Goal: Entertainment & Leisure: Consume media (video, audio)

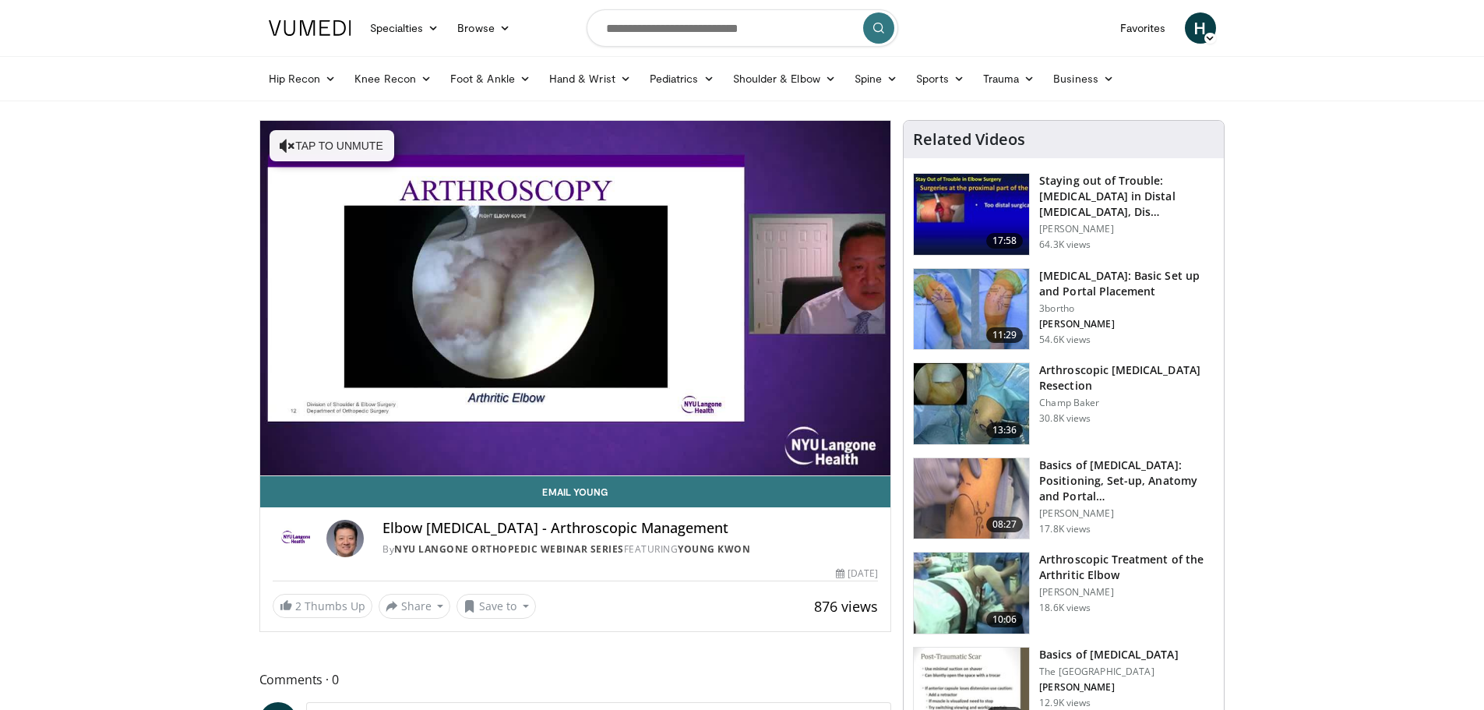
click at [276, 120] on div "**********" at bounding box center [575, 376] width 633 height 512
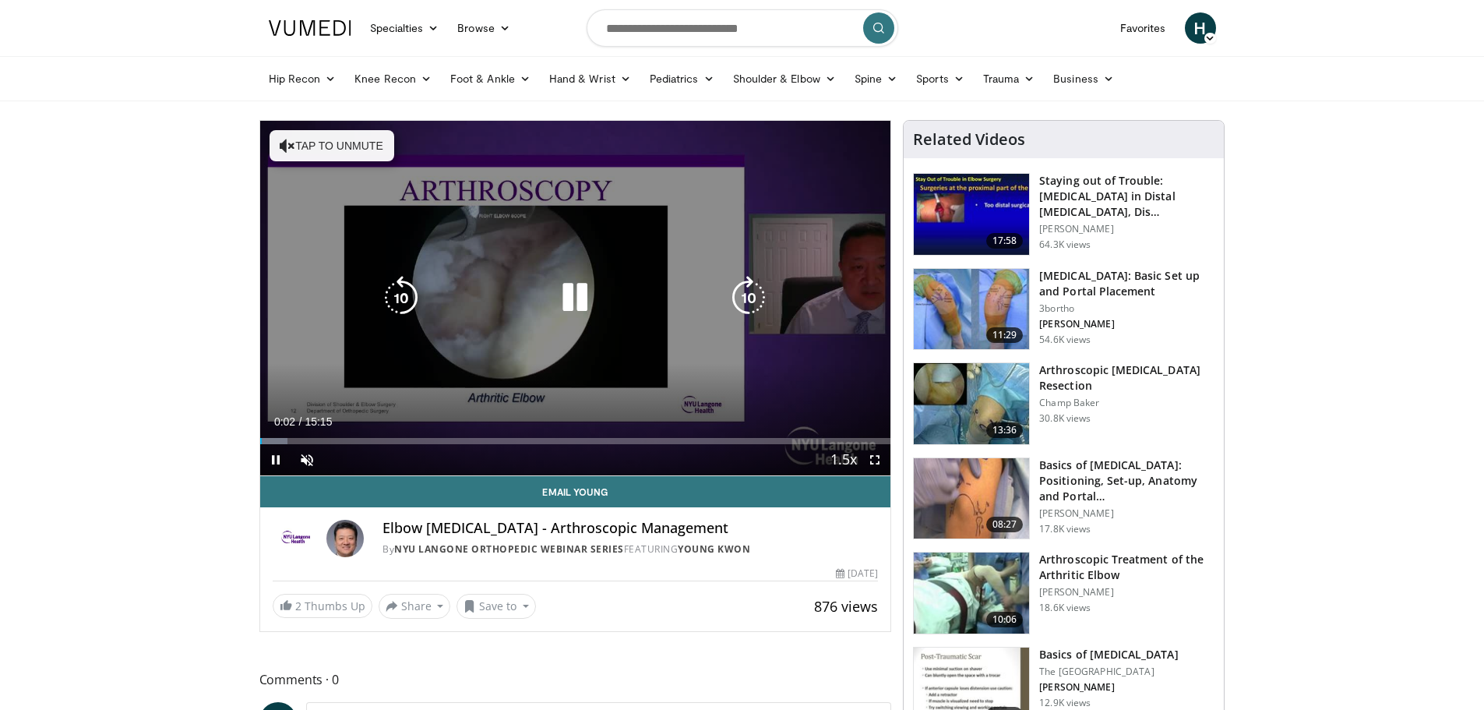
click at [307, 146] on button "Tap to unmute" at bounding box center [332, 145] width 125 height 31
click at [766, 175] on div "10 seconds Tap to unmute" at bounding box center [575, 298] width 631 height 355
click at [767, 178] on div "10 seconds Tap to unmute" at bounding box center [575, 298] width 631 height 355
click at [735, 287] on icon "Video Player" at bounding box center [749, 298] width 44 height 44
click at [751, 291] on icon "Video Player" at bounding box center [749, 298] width 44 height 44
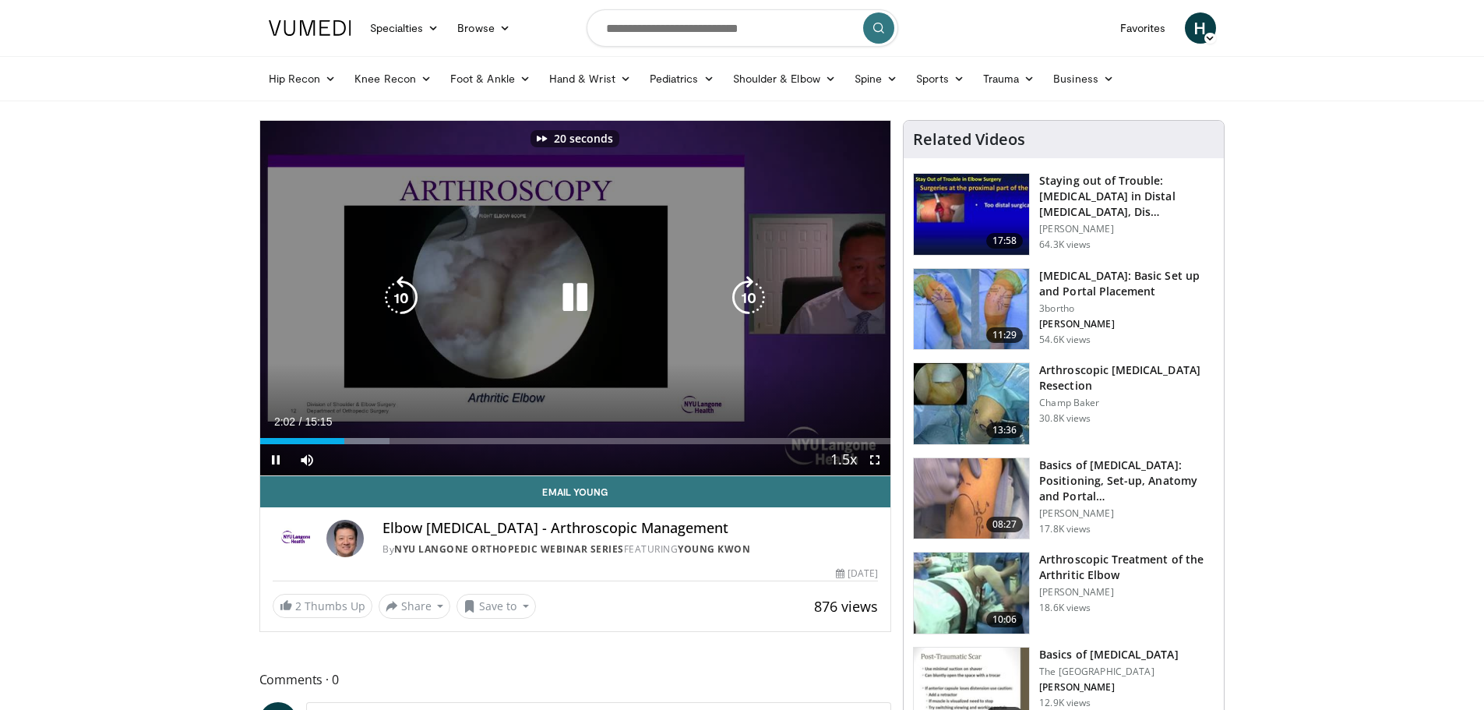
click at [751, 291] on icon "Video Player" at bounding box center [749, 298] width 44 height 44
click at [750, 302] on icon "Video Player" at bounding box center [749, 298] width 44 height 44
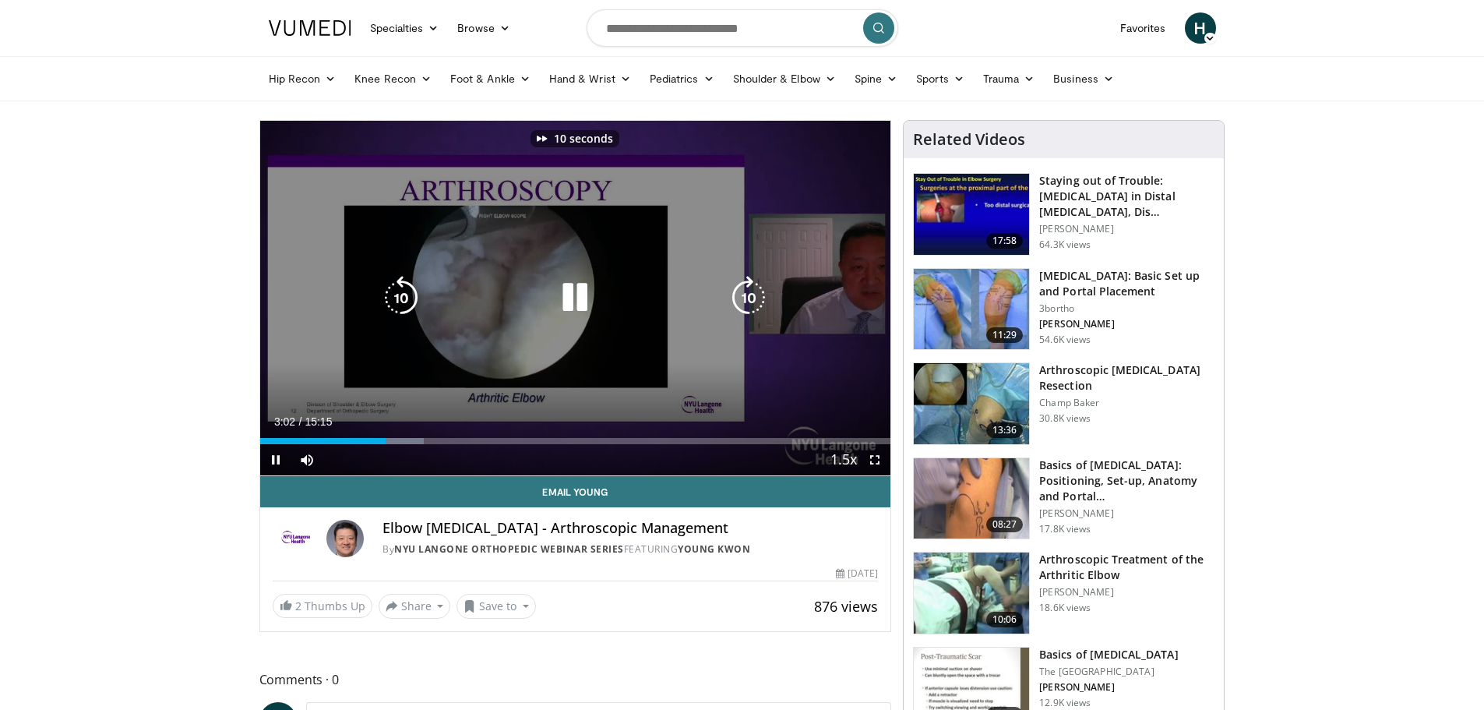
click at [753, 307] on icon "Video Player" at bounding box center [749, 298] width 44 height 44
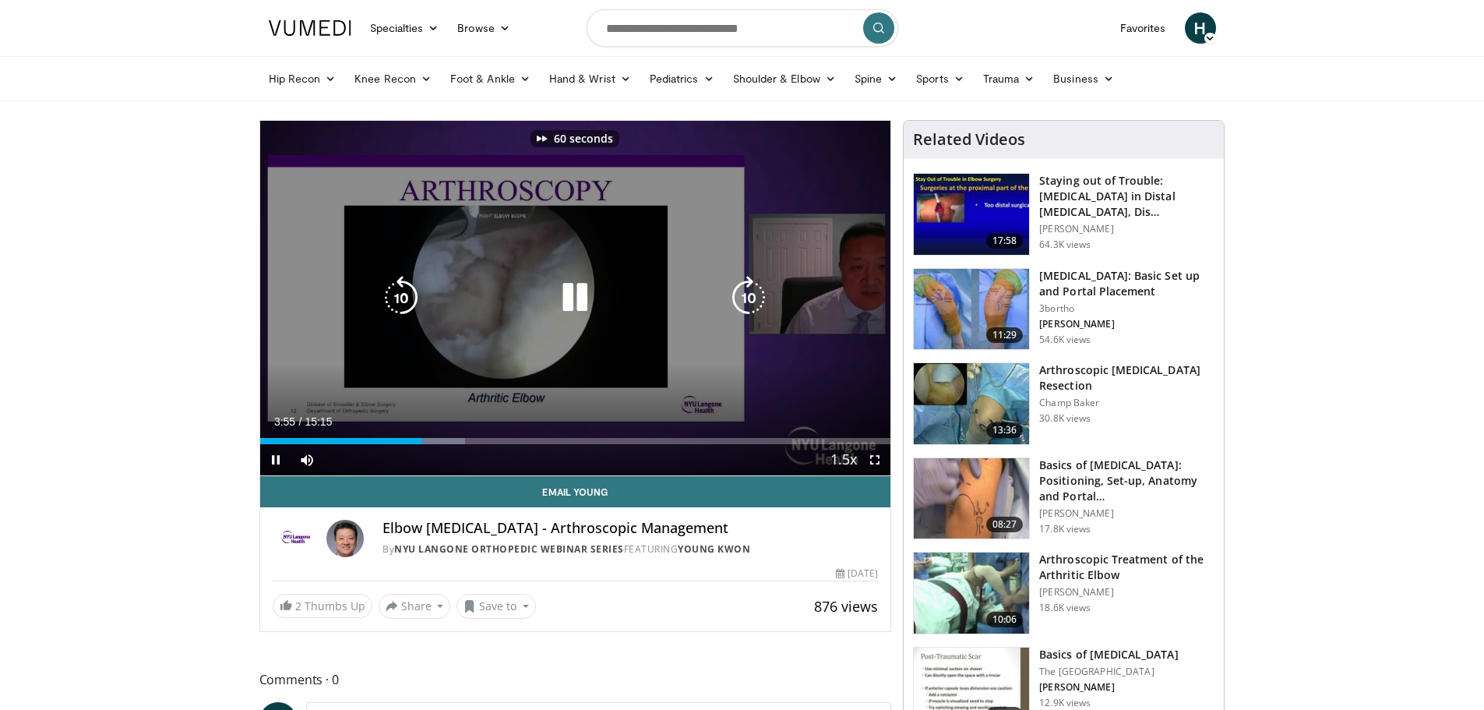
click at [753, 302] on icon "Video Player" at bounding box center [749, 298] width 44 height 44
click at [742, 291] on icon "Video Player" at bounding box center [749, 298] width 44 height 44
click at [740, 291] on icon "Video Player" at bounding box center [749, 298] width 44 height 44
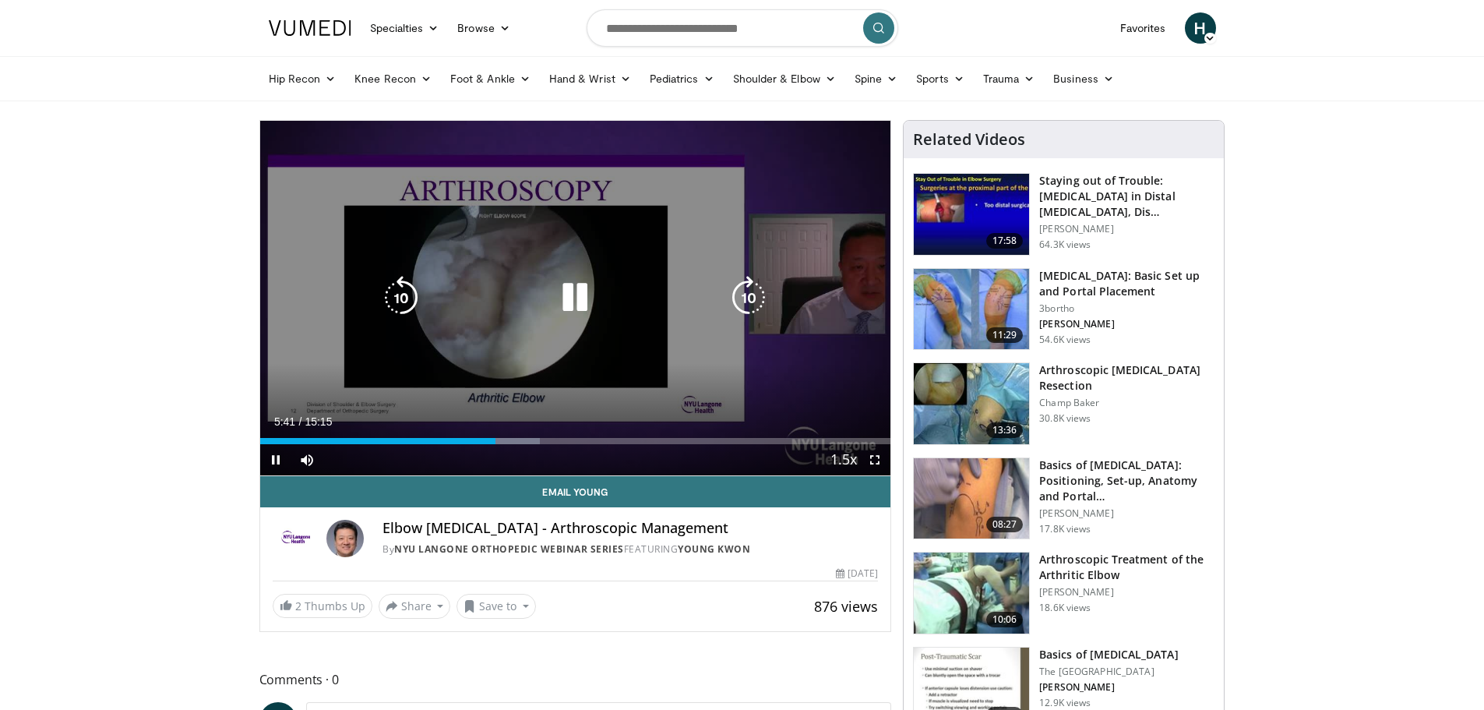
click at [746, 297] on icon "Video Player" at bounding box center [749, 298] width 44 height 44
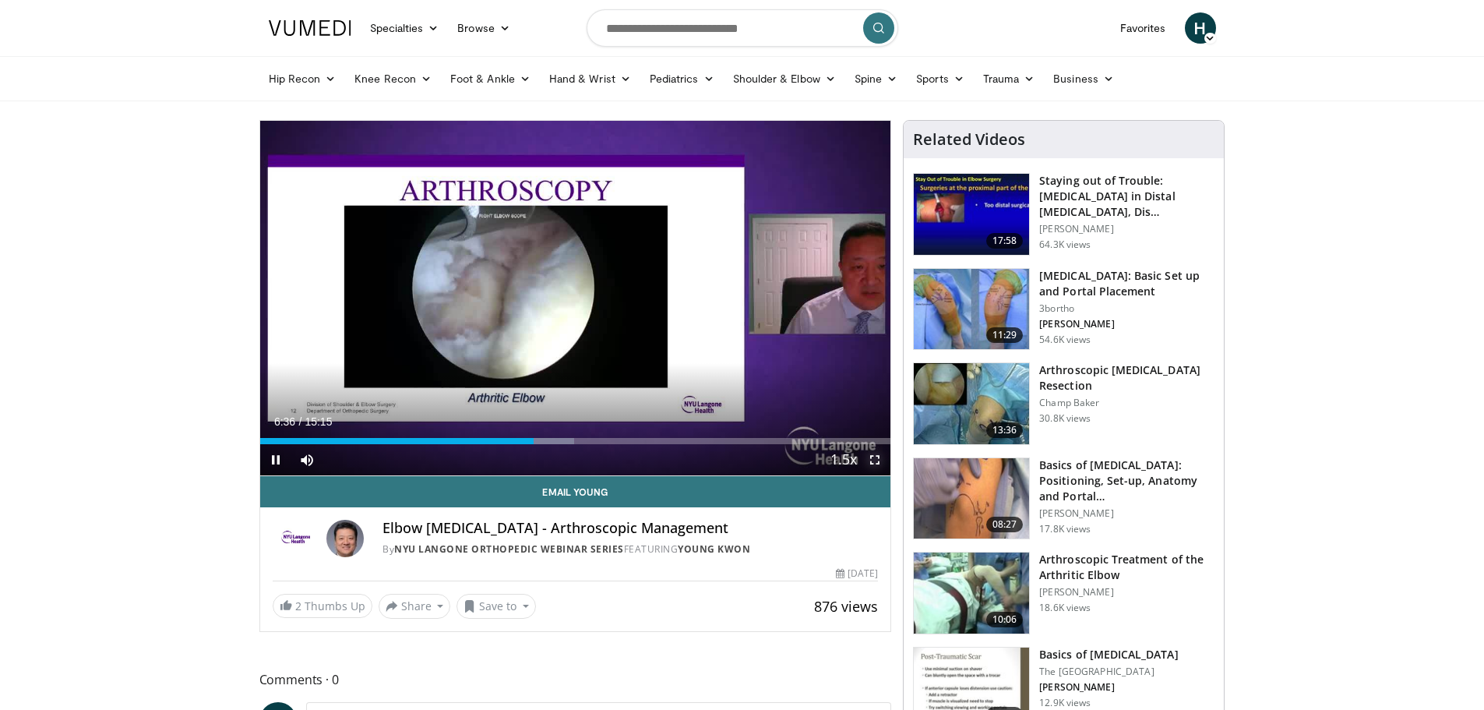
click at [871, 461] on span "Video Player" at bounding box center [874, 459] width 31 height 31
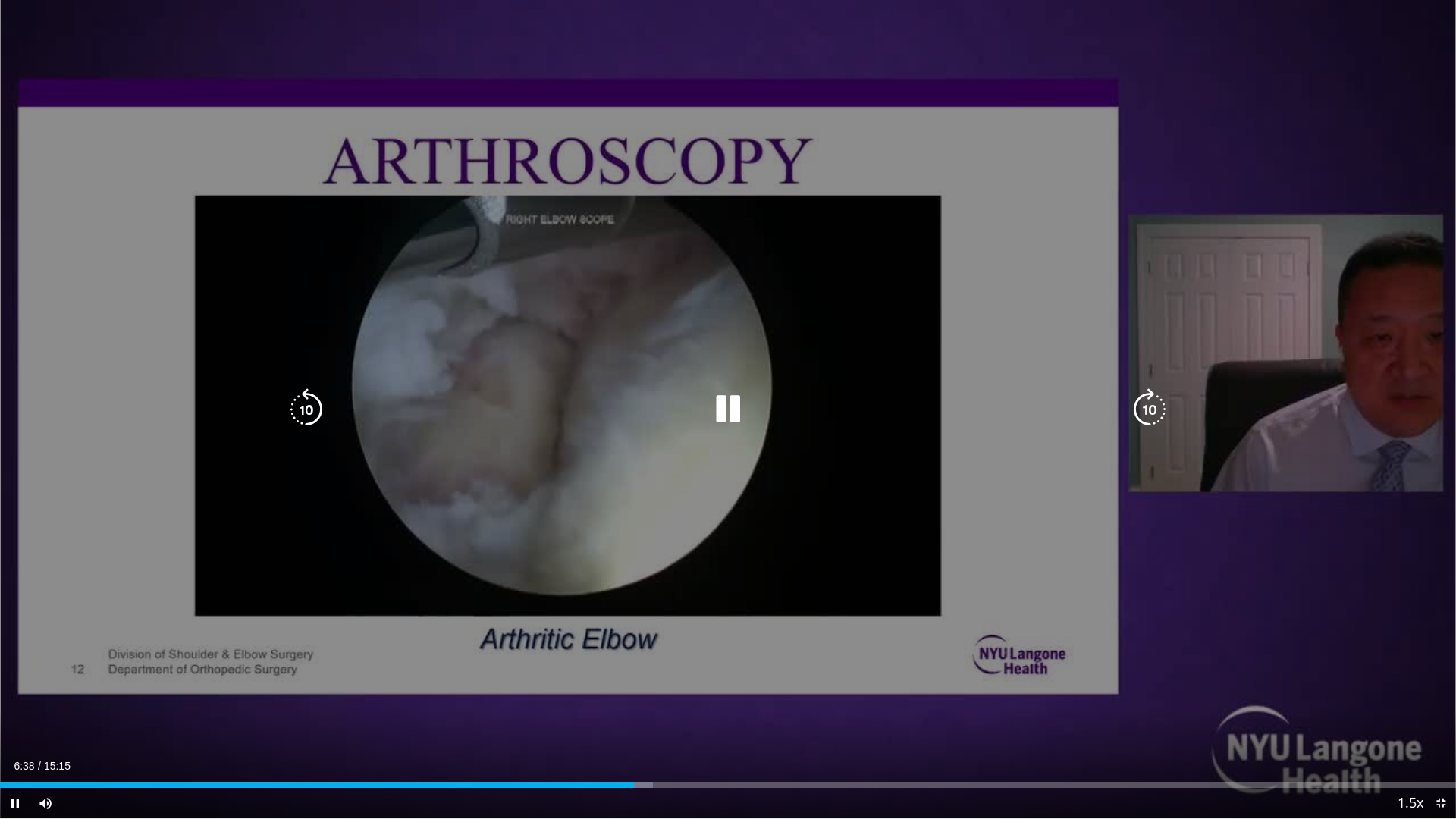
click at [1146, 407] on icon "Video Player" at bounding box center [1149, 410] width 43 height 43
click at [1147, 407] on icon "Video Player" at bounding box center [1149, 410] width 43 height 43
click at [1147, 401] on icon "Video Player" at bounding box center [1149, 410] width 43 height 43
click at [1150, 407] on icon "Video Player" at bounding box center [1149, 410] width 43 height 43
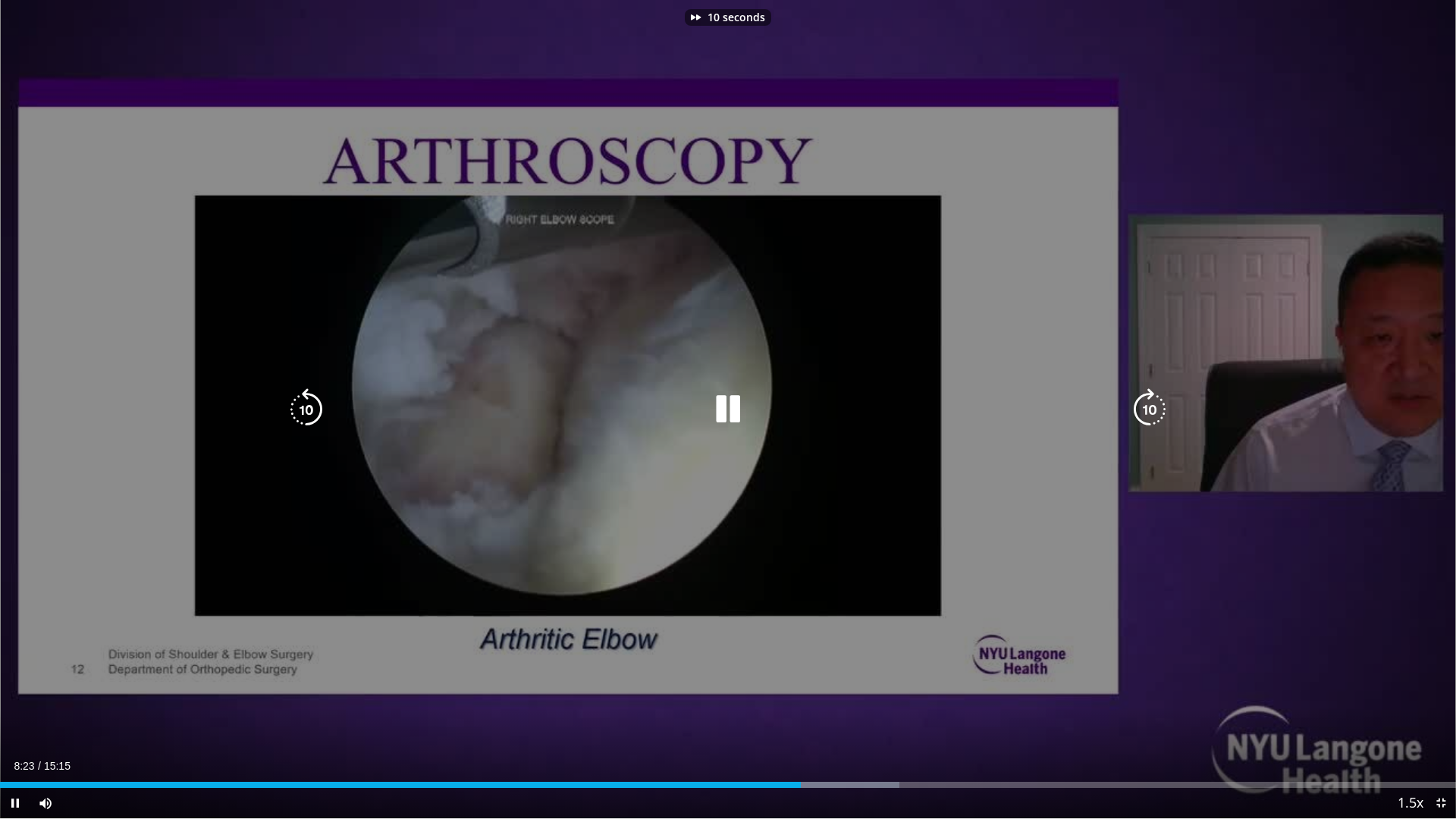
click at [1150, 407] on icon "Video Player" at bounding box center [1149, 410] width 43 height 43
click at [1150, 409] on icon "Video Player" at bounding box center [1149, 410] width 43 height 43
click at [1142, 413] on icon "Video Player" at bounding box center [1149, 410] width 43 height 43
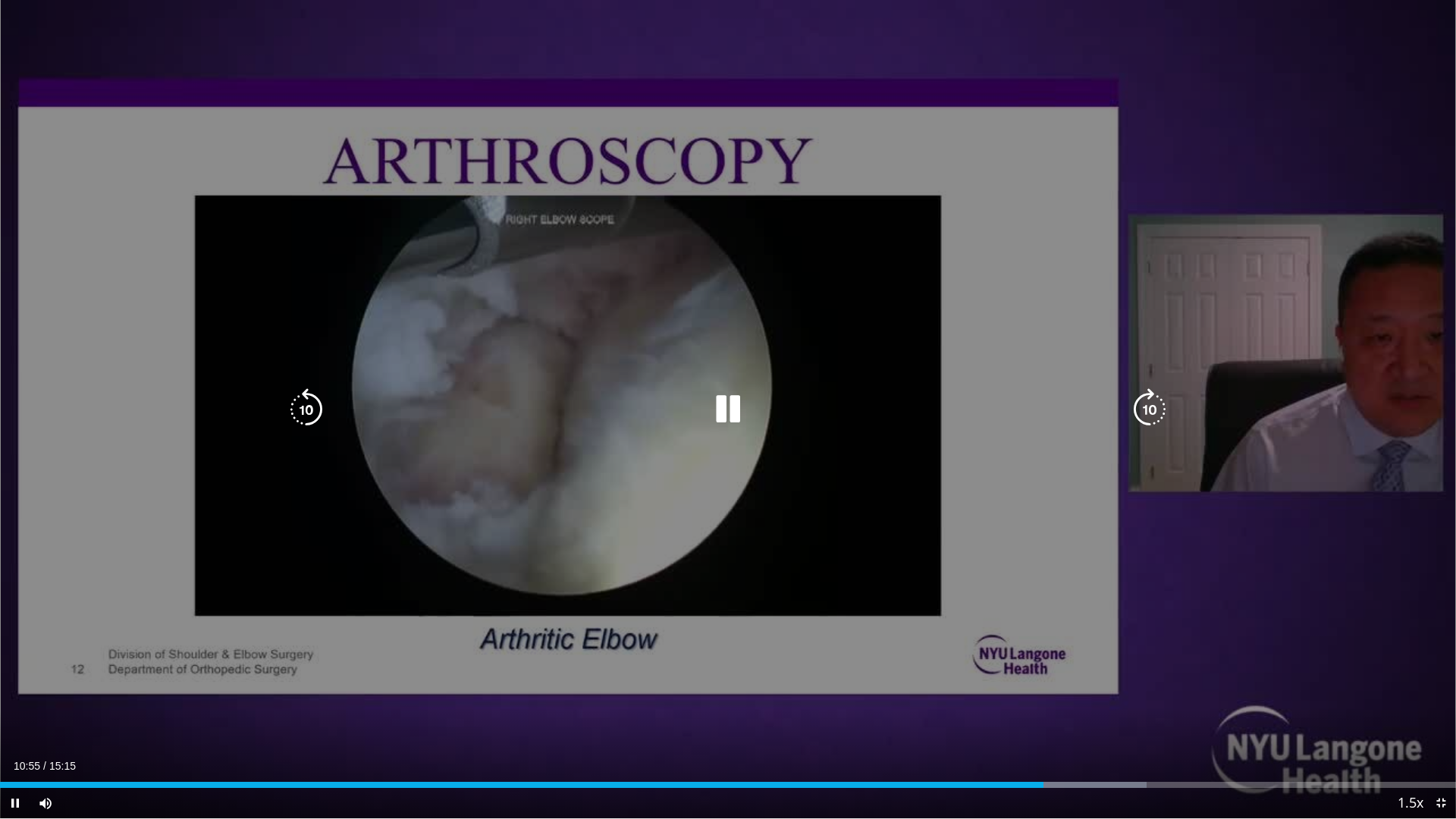
click at [308, 415] on icon "Video Player" at bounding box center [307, 410] width 43 height 43
click at [307, 382] on div "40 seconds Tap to unmute" at bounding box center [728, 409] width 1456 height 818
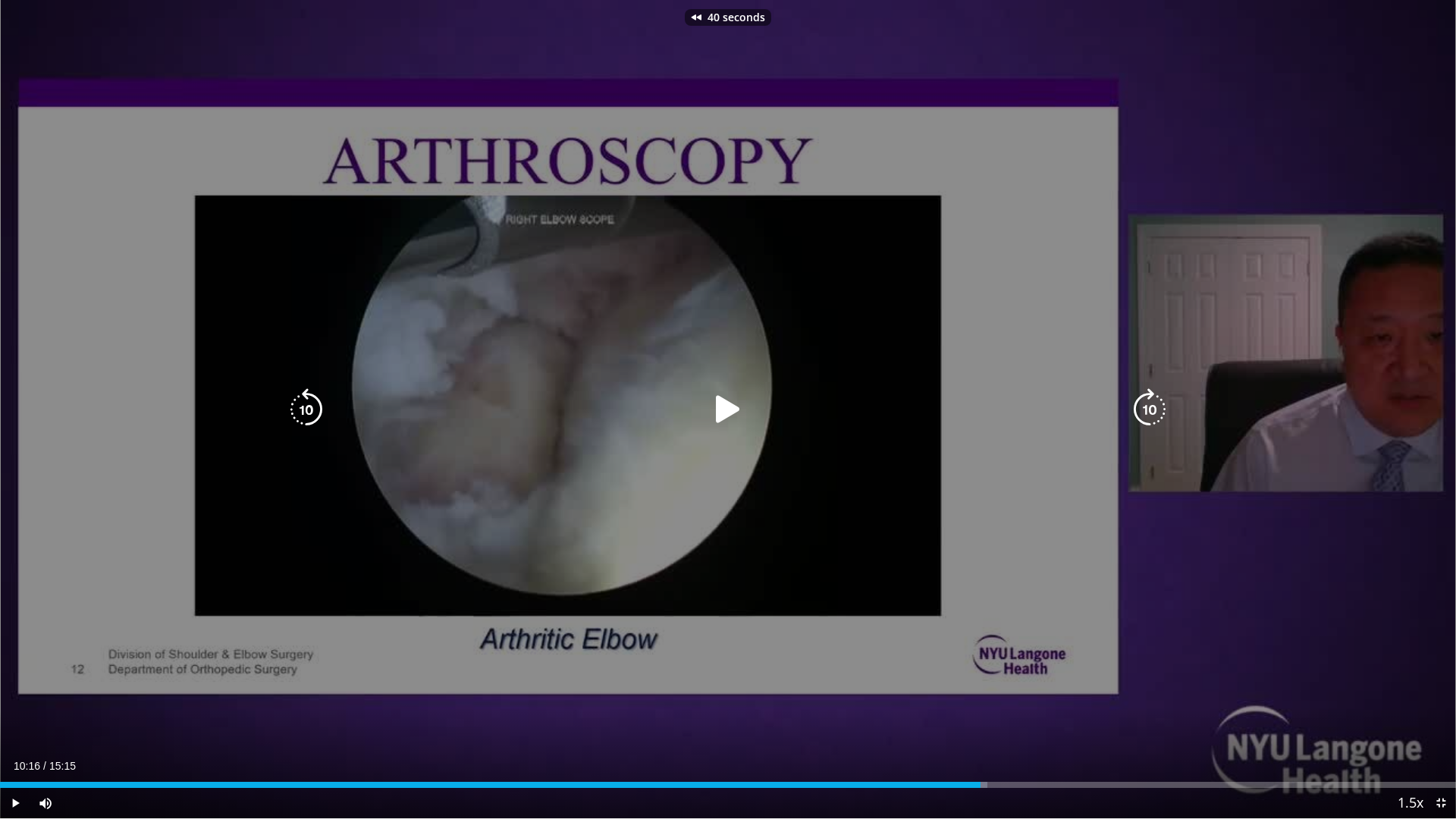
click at [307, 382] on div "40 seconds Tap to unmute" at bounding box center [728, 409] width 1456 height 818
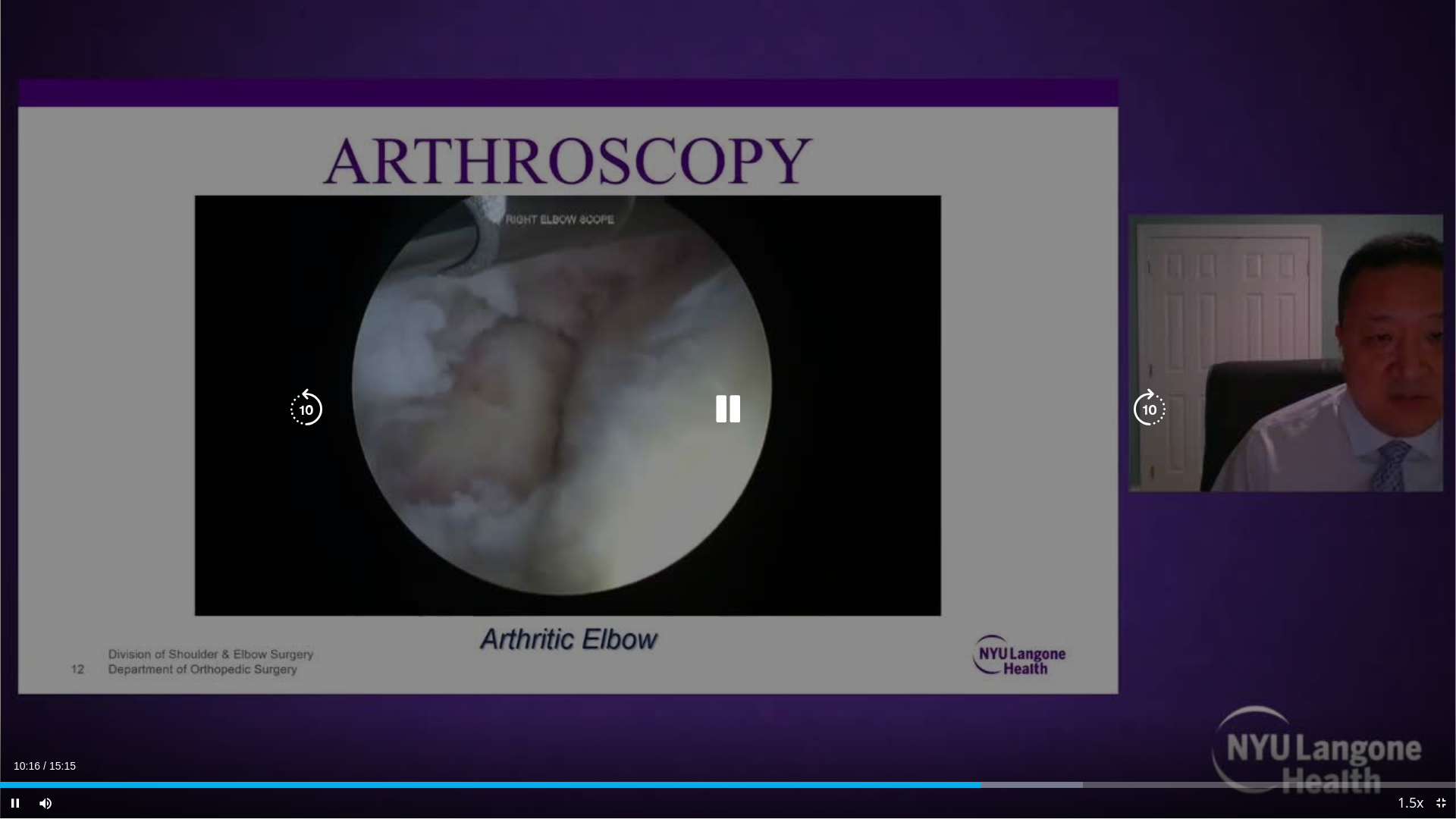
click at [307, 382] on div "40 seconds Tap to unmute" at bounding box center [728, 409] width 1456 height 818
click at [305, 402] on icon "Video Player" at bounding box center [307, 410] width 43 height 43
click at [712, 400] on icon "Video Player" at bounding box center [728, 410] width 43 height 43
click at [294, 392] on icon "Video Player" at bounding box center [307, 410] width 43 height 43
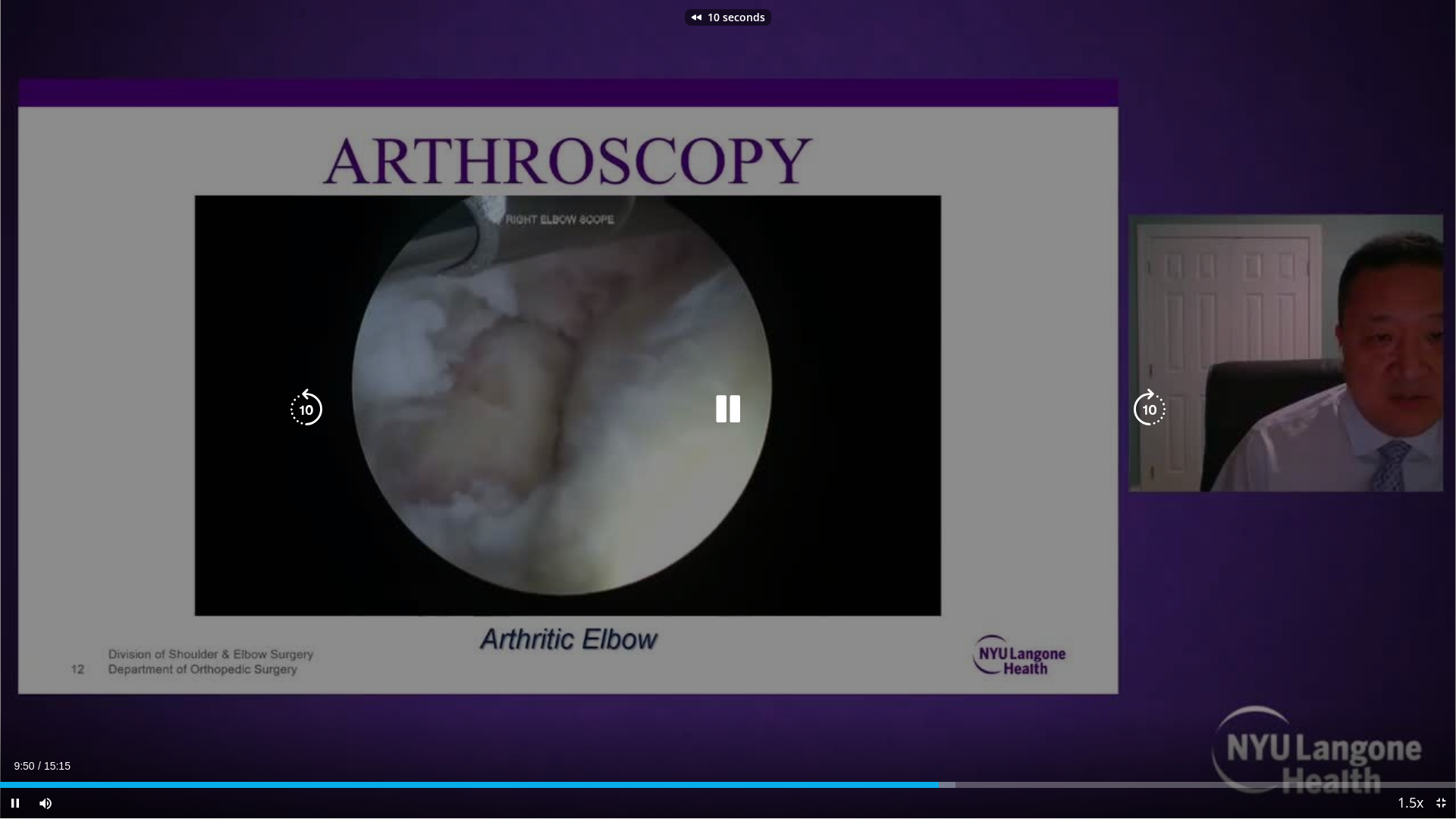
click at [294, 392] on icon "Video Player" at bounding box center [307, 410] width 43 height 43
click at [294, 393] on icon "Video Player" at bounding box center [307, 410] width 43 height 43
click at [299, 401] on icon "Video Player" at bounding box center [307, 410] width 43 height 43
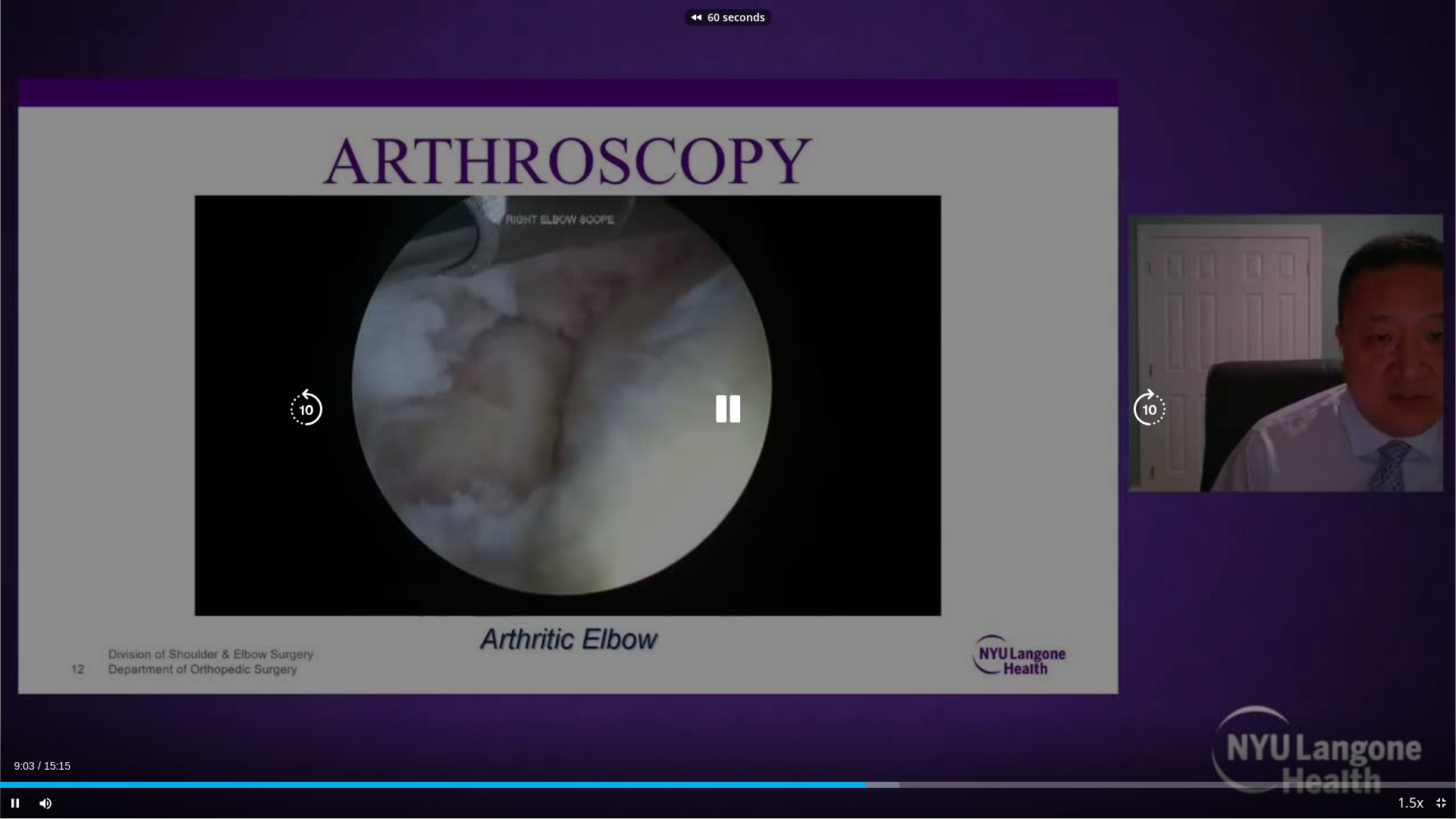
click at [299, 401] on icon "Video Player" at bounding box center [307, 410] width 43 height 43
click at [1140, 410] on icon "Video Player" at bounding box center [1149, 410] width 43 height 43
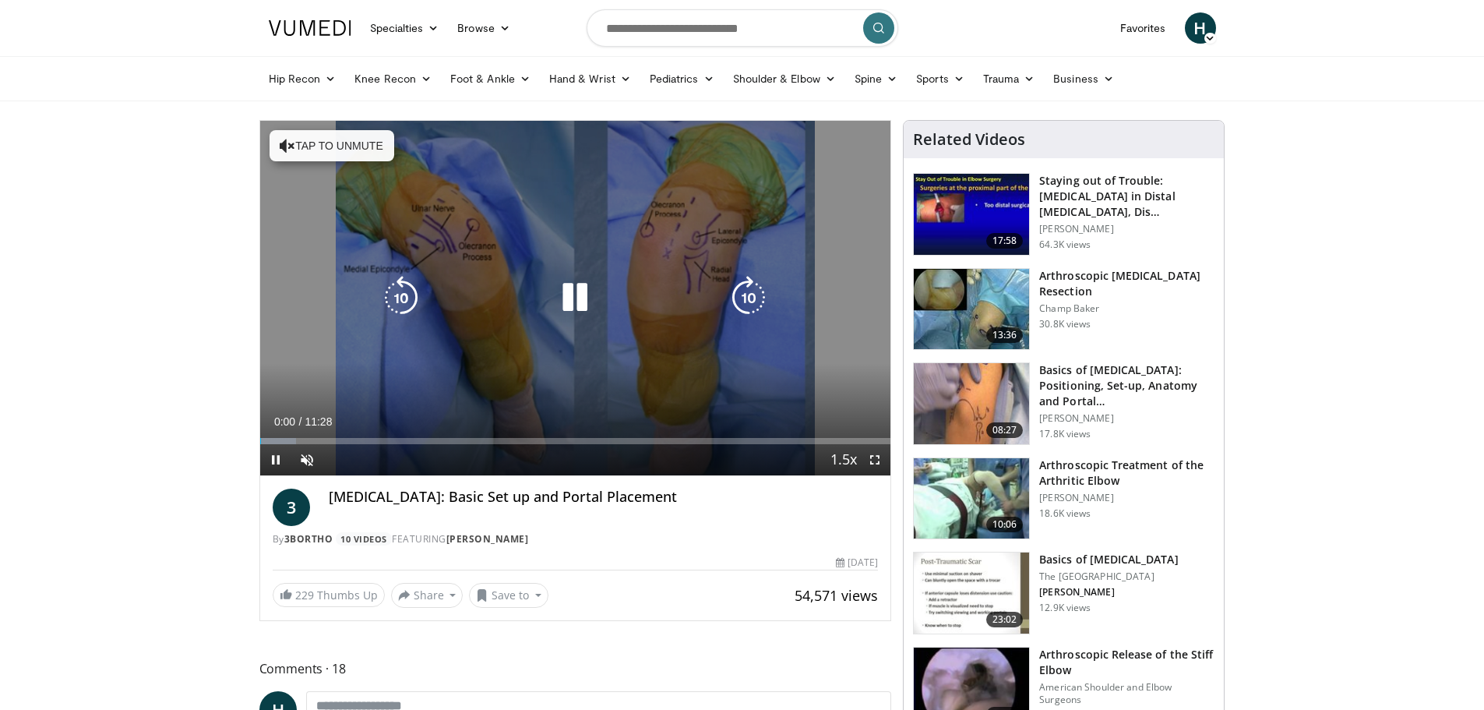
click at [378, 139] on button "Tap to unmute" at bounding box center [332, 145] width 125 height 31
click at [866, 458] on span "Video Player" at bounding box center [874, 459] width 31 height 31
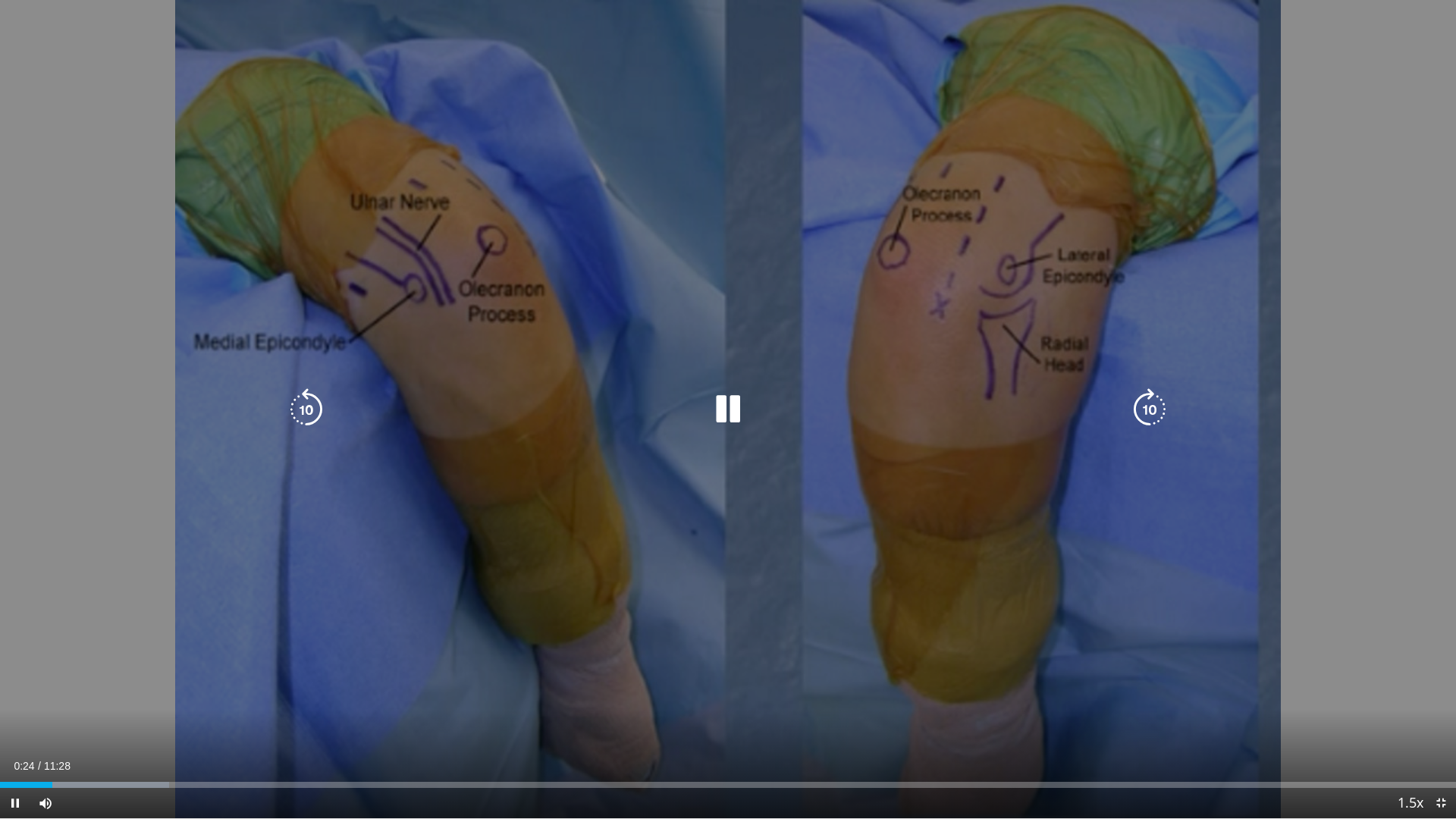
click at [1151, 413] on icon "Video Player" at bounding box center [1149, 410] width 43 height 43
click at [1146, 410] on icon "Video Player" at bounding box center [1149, 410] width 43 height 43
click at [1152, 410] on icon "Video Player" at bounding box center [1149, 410] width 43 height 43
click at [317, 410] on icon "Video Player" at bounding box center [307, 410] width 43 height 43
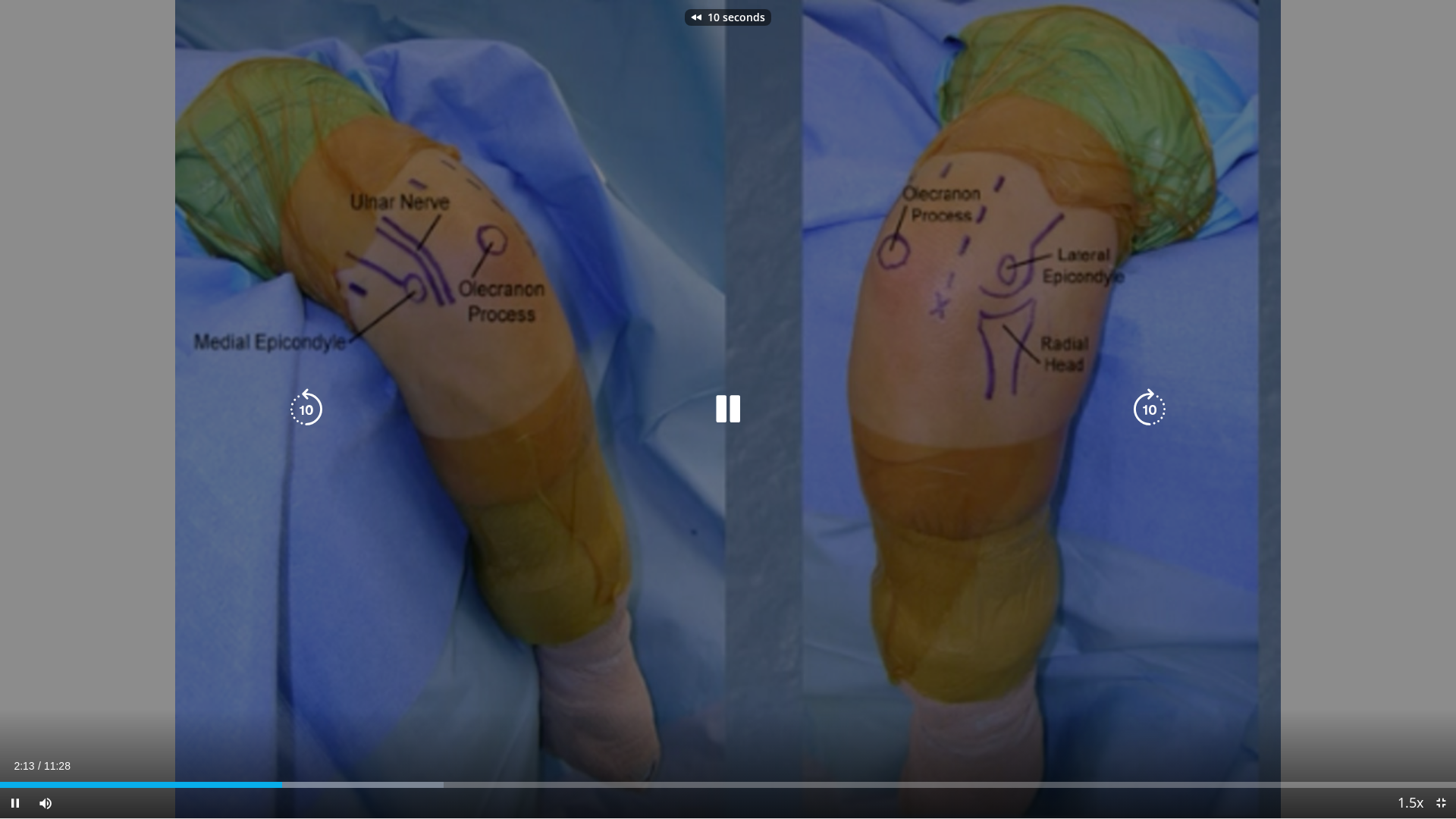
click at [317, 410] on icon "Video Player" at bounding box center [307, 410] width 43 height 43
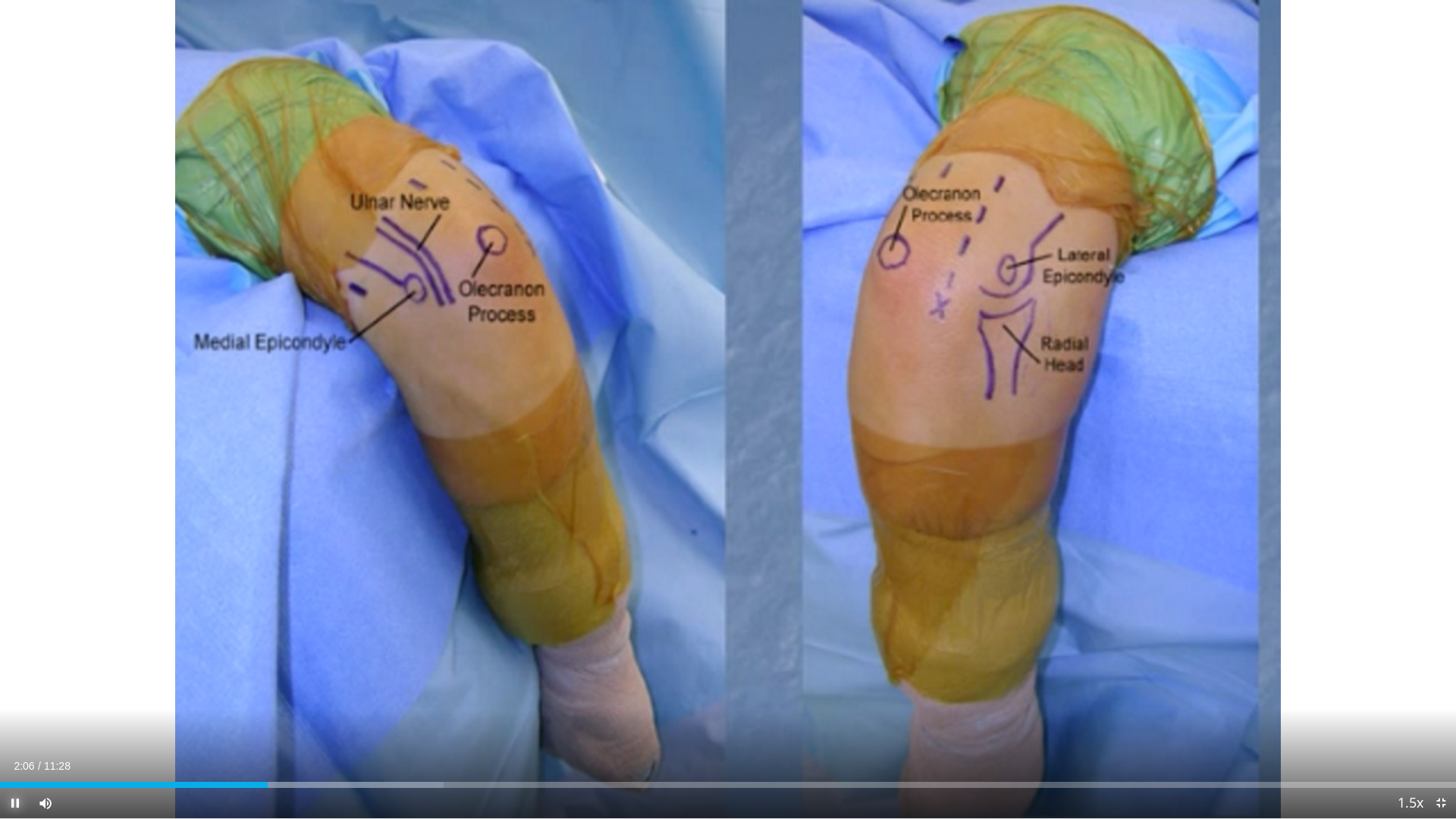
click at [16, 690] on span "Video Player" at bounding box center [15, 802] width 30 height 30
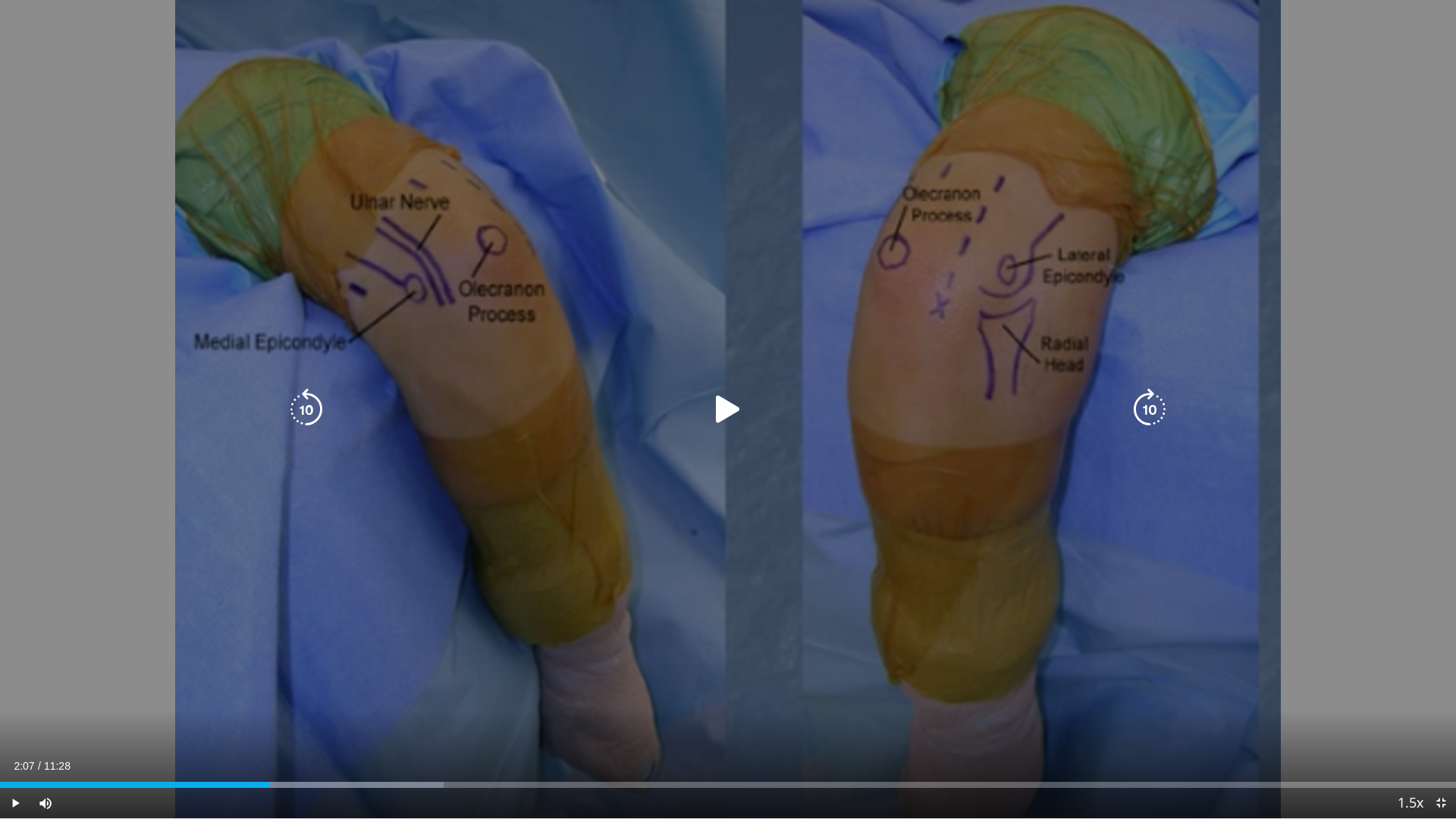
click at [721, 403] on icon "Video Player" at bounding box center [728, 410] width 43 height 43
click at [1146, 399] on icon "Video Player" at bounding box center [1149, 410] width 43 height 43
click at [1147, 399] on icon "Video Player" at bounding box center [1149, 410] width 43 height 43
click at [1147, 400] on icon "Video Player" at bounding box center [1149, 410] width 43 height 43
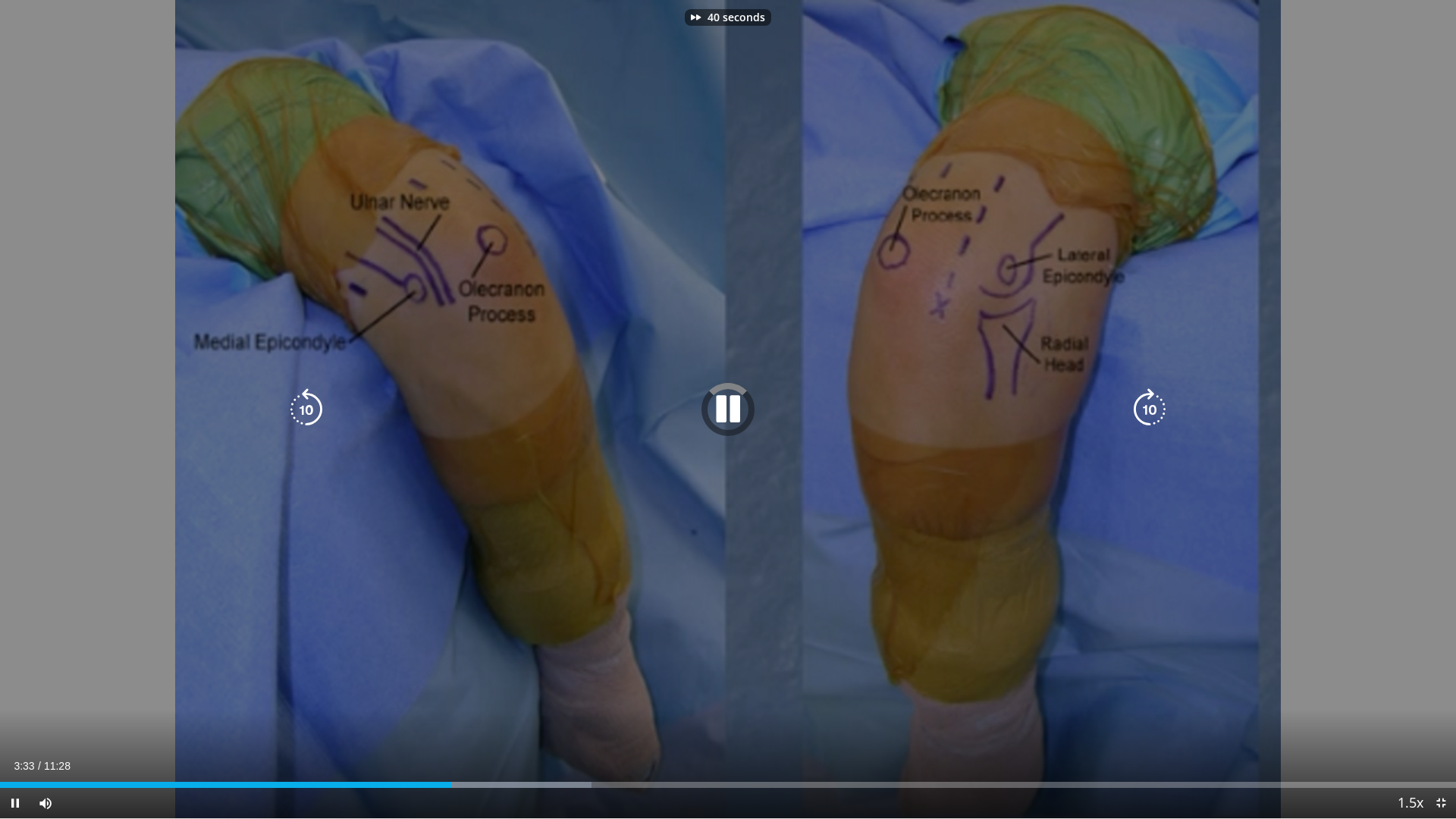
click at [1147, 400] on icon "Video Player" at bounding box center [1149, 410] width 43 height 43
click at [733, 410] on icon "Video Player" at bounding box center [728, 410] width 43 height 43
click at [735, 404] on icon "Video Player" at bounding box center [728, 410] width 43 height 43
click at [1147, 414] on icon "Video Player" at bounding box center [1149, 410] width 43 height 43
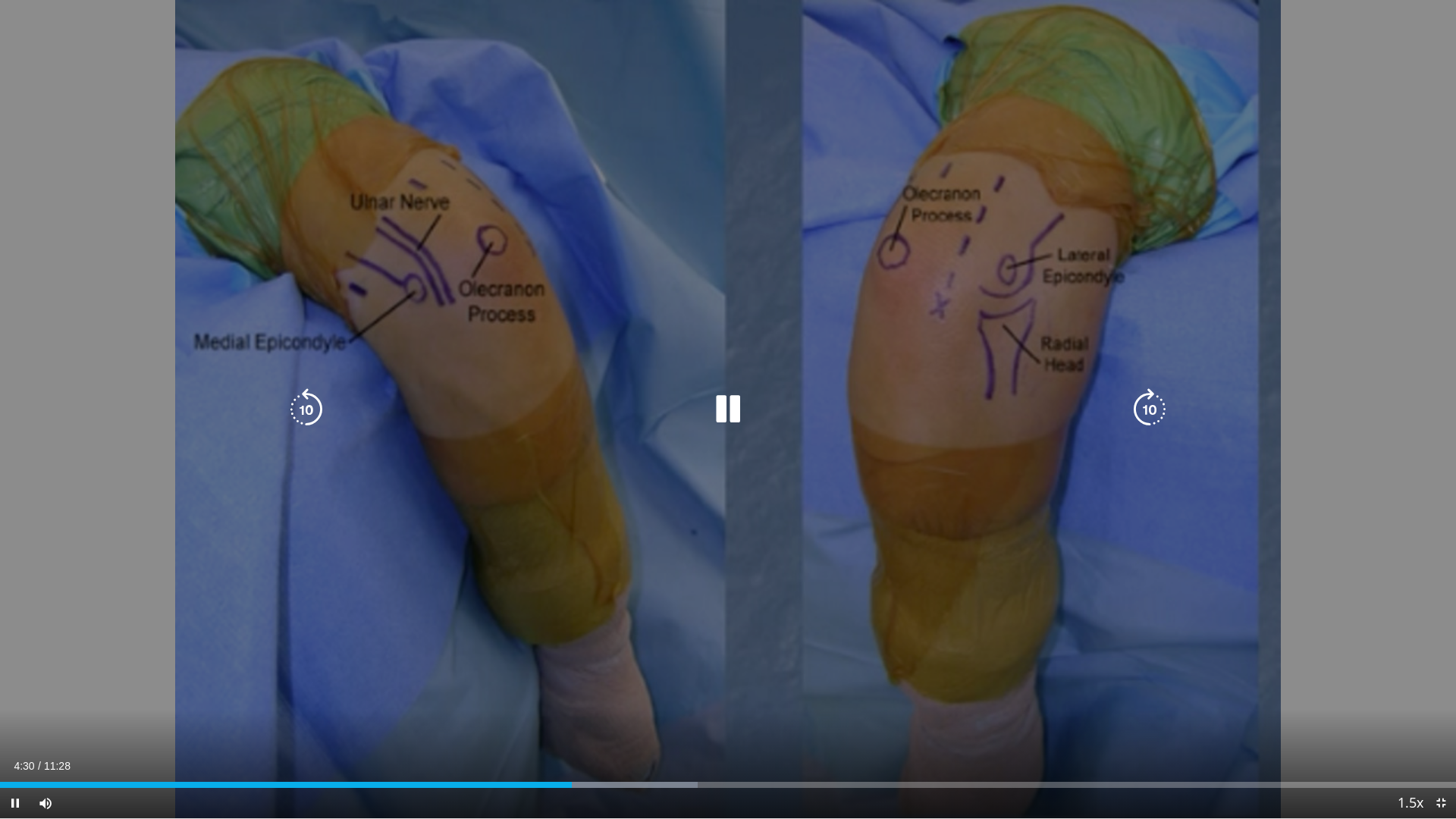
click at [1152, 407] on icon "Video Player" at bounding box center [1149, 410] width 43 height 43
click at [1154, 408] on icon "Video Player" at bounding box center [1149, 410] width 43 height 43
click at [1152, 408] on icon "Video Player" at bounding box center [1149, 410] width 43 height 43
click at [1151, 410] on icon "Video Player" at bounding box center [1149, 410] width 43 height 43
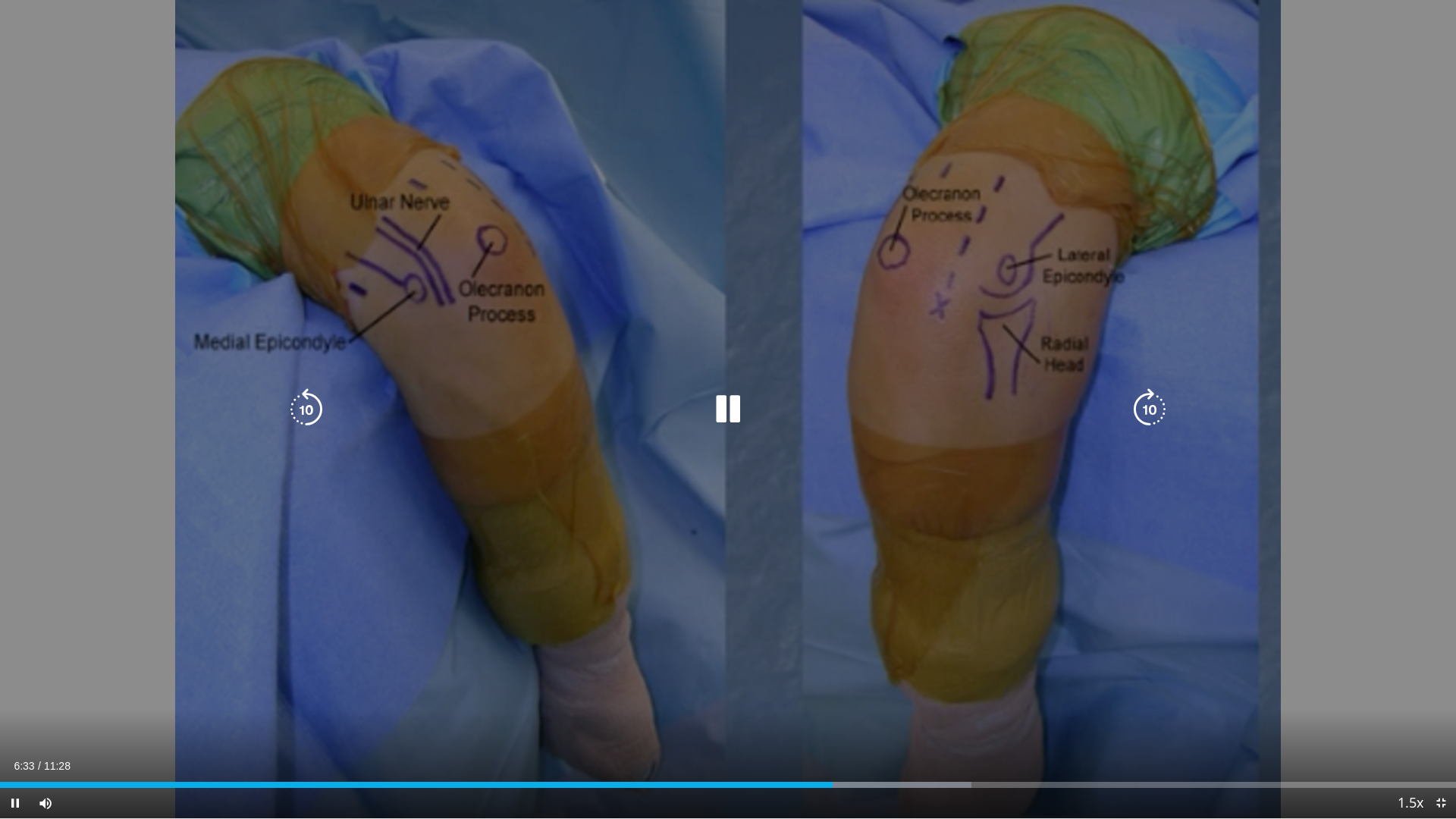
click at [315, 412] on icon "Video Player" at bounding box center [307, 410] width 43 height 43
click at [1147, 410] on icon "Video Player" at bounding box center [1149, 410] width 43 height 43
click at [307, 410] on icon "Video Player" at bounding box center [307, 410] width 43 height 43
click at [725, 410] on icon "Video Player" at bounding box center [728, 410] width 43 height 43
click at [1141, 407] on icon "Video Player" at bounding box center [1149, 410] width 43 height 43
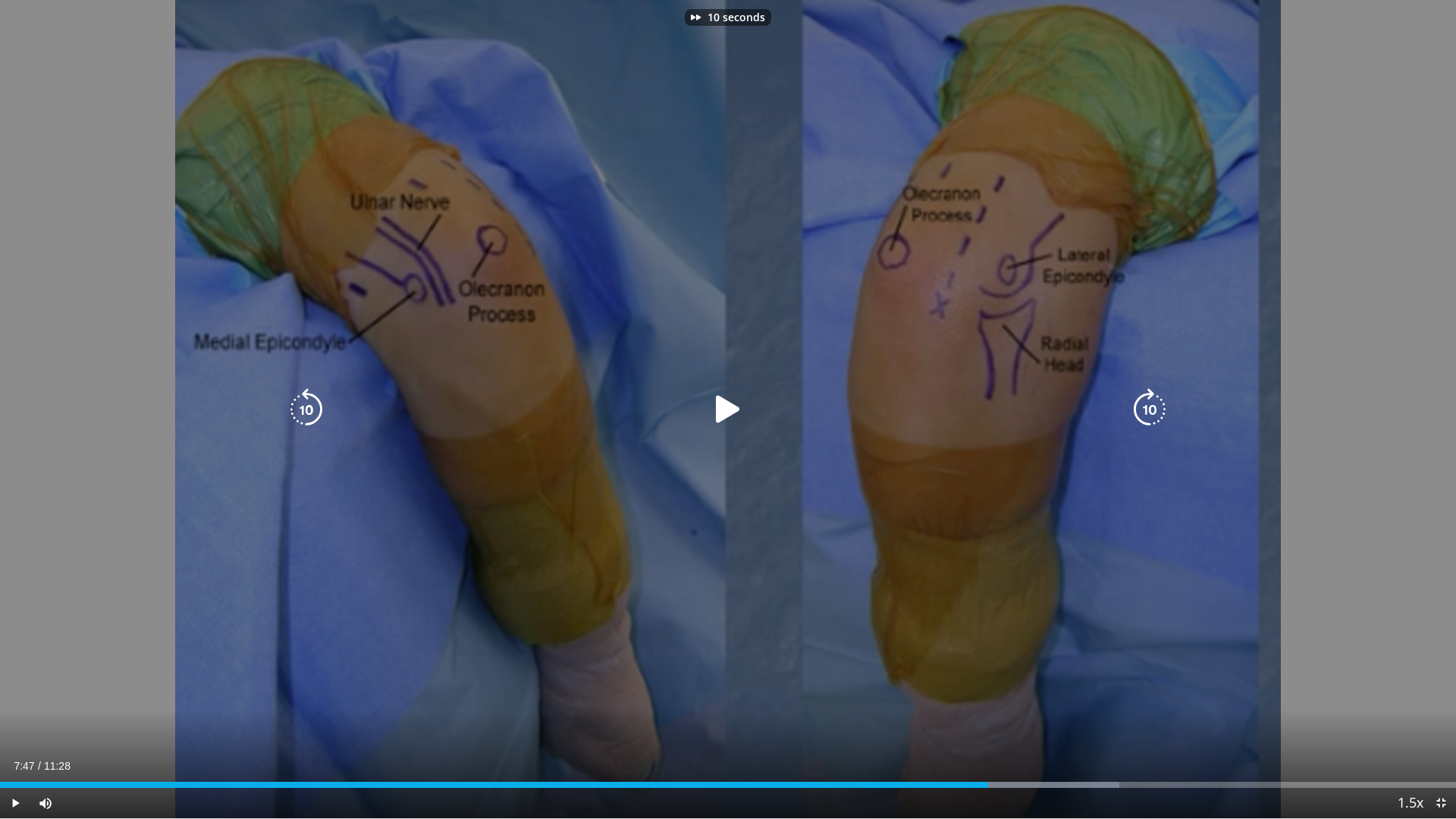
click at [740, 413] on icon "Video Player" at bounding box center [728, 410] width 43 height 43
click at [718, 413] on icon "Video Player" at bounding box center [728, 410] width 43 height 43
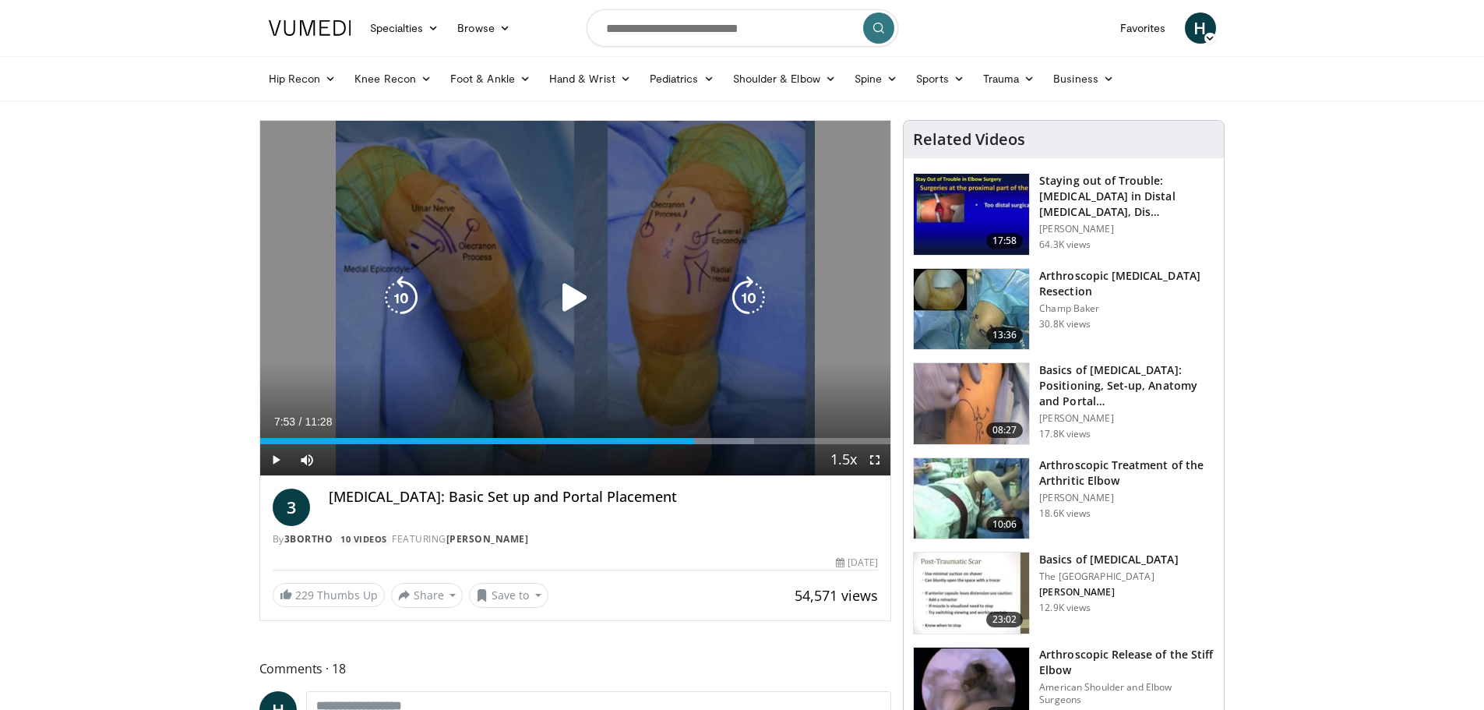
click at [579, 294] on icon "Video Player" at bounding box center [575, 298] width 44 height 44
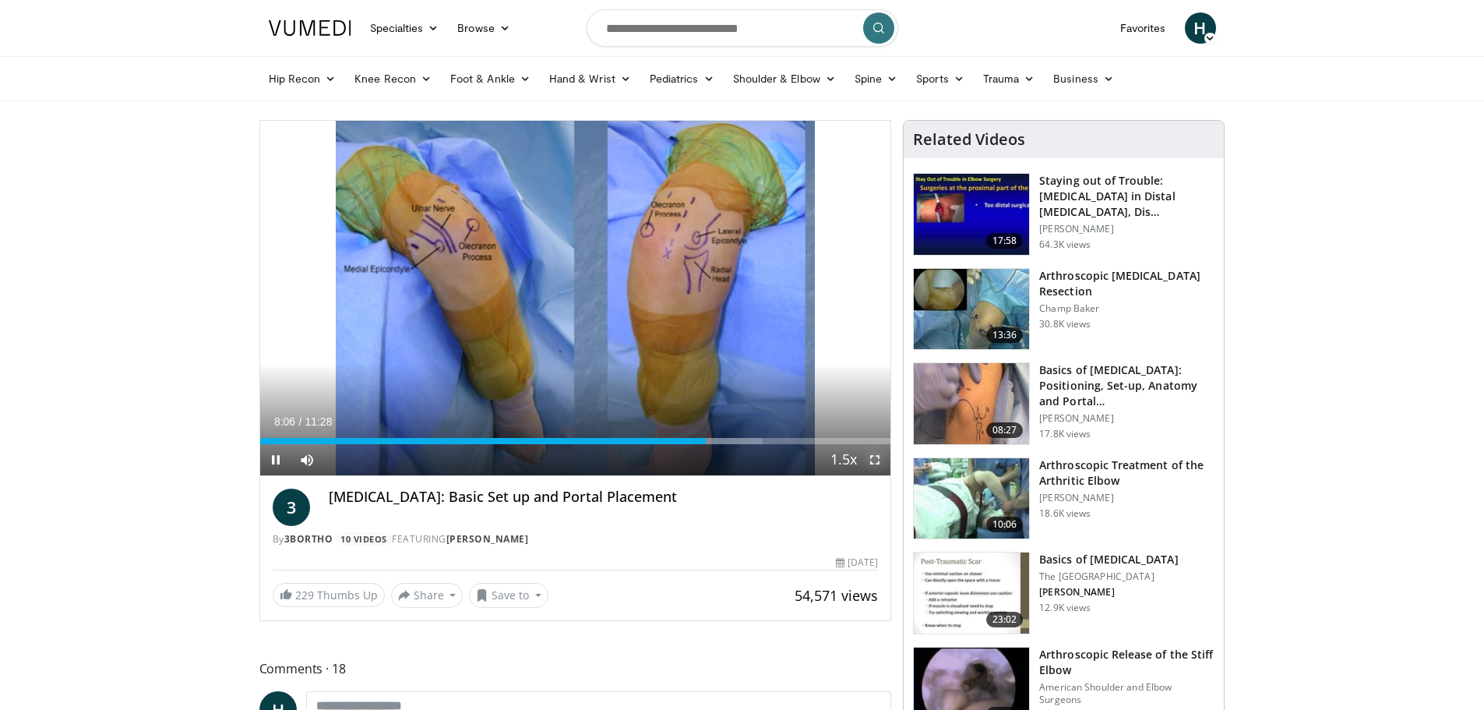
click at [870, 464] on span "Video Player" at bounding box center [874, 459] width 31 height 31
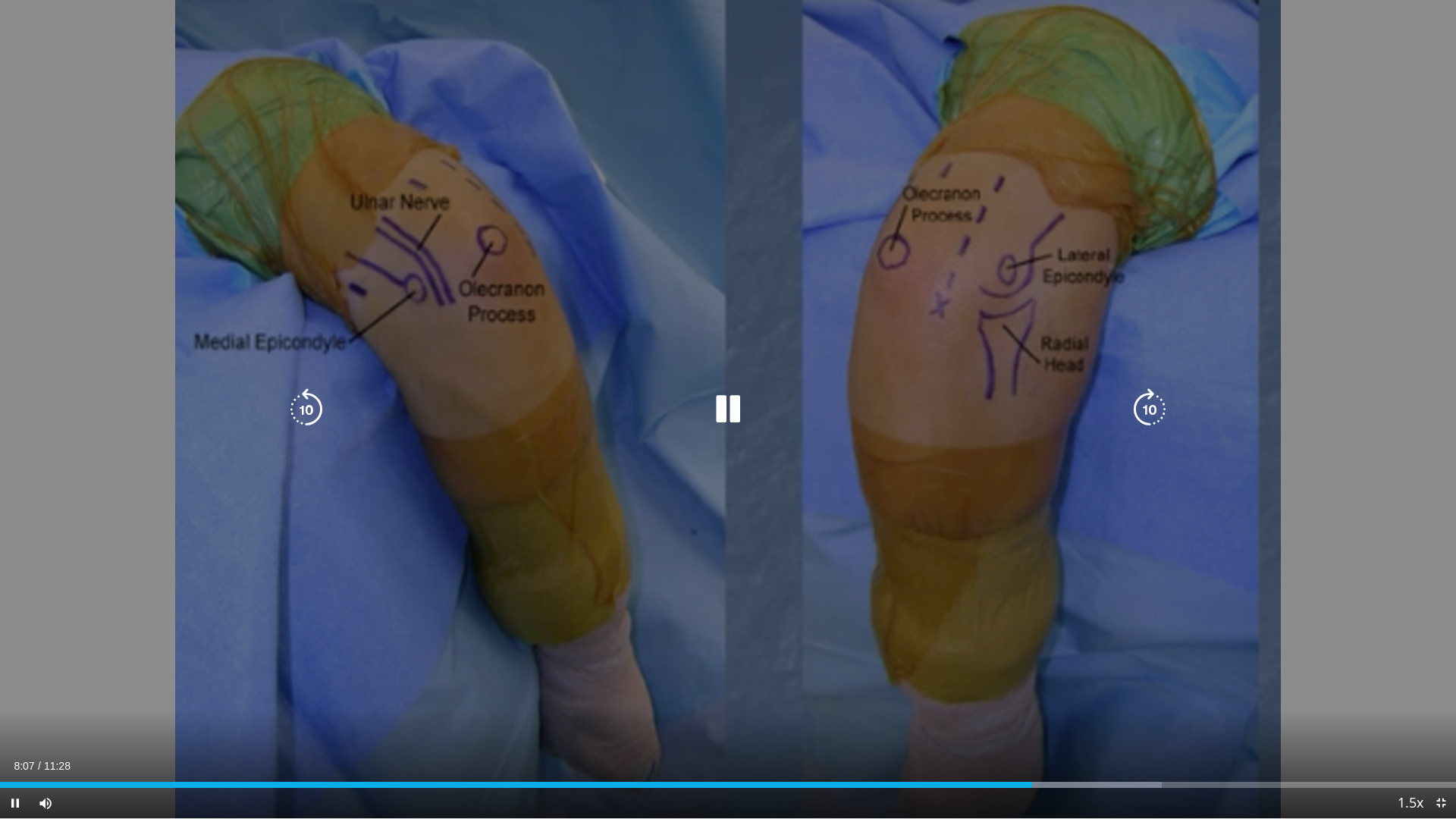
click at [306, 398] on icon "Video Player" at bounding box center [307, 410] width 43 height 43
click at [733, 411] on icon "Video Player" at bounding box center [728, 410] width 43 height 43
click at [719, 397] on icon "Video Player" at bounding box center [728, 410] width 43 height 43
click at [1145, 377] on div "10 seconds Tap to unmute" at bounding box center [728, 409] width 1456 height 818
click at [746, 410] on icon "Video Player" at bounding box center [728, 410] width 43 height 43
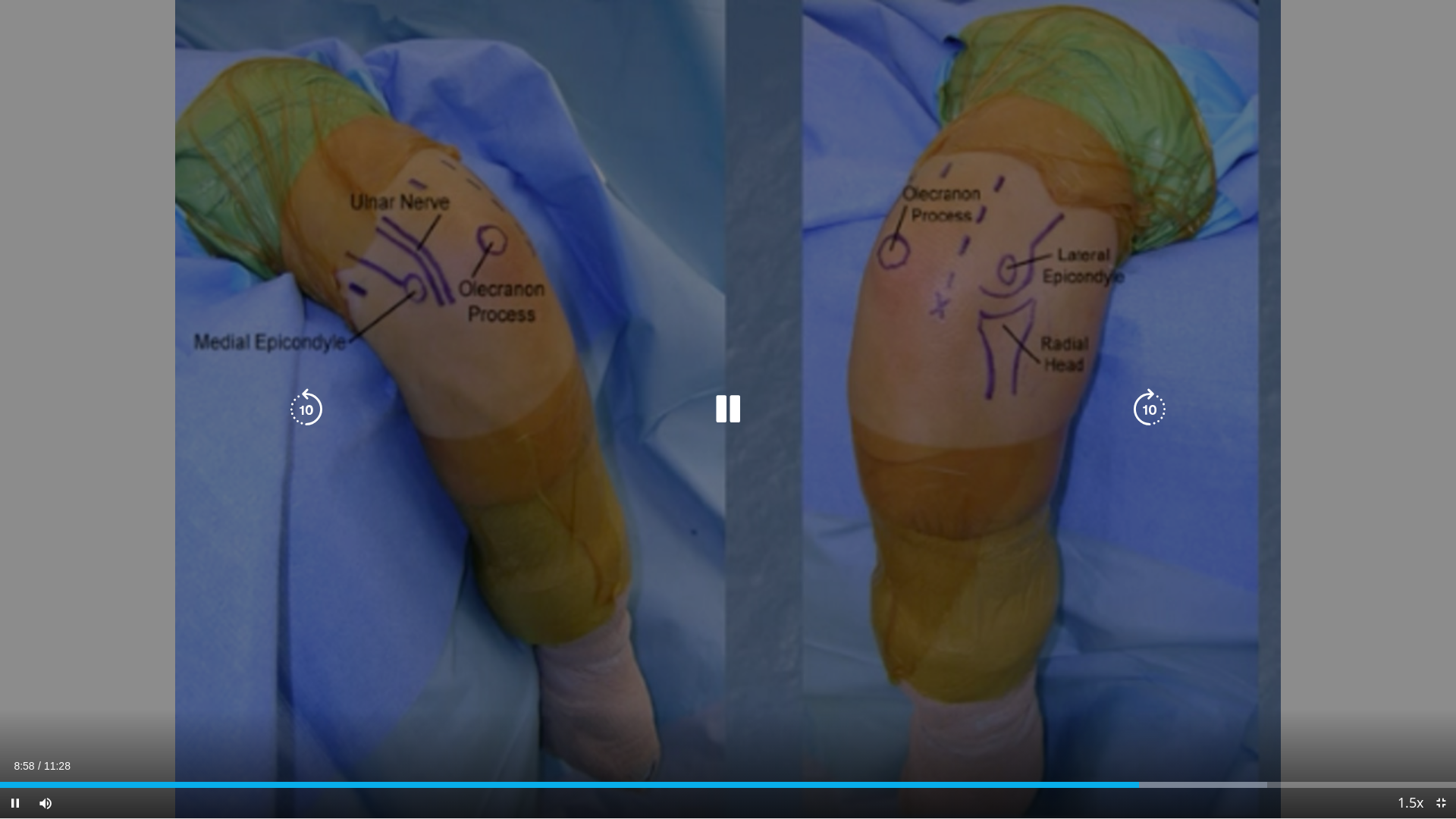
click at [1157, 407] on icon "Video Player" at bounding box center [1149, 410] width 43 height 43
click at [1133, 416] on icon "Video Player" at bounding box center [1149, 410] width 43 height 43
click at [1137, 412] on icon "Video Player" at bounding box center [1149, 410] width 43 height 43
click at [1137, 404] on icon "Video Player" at bounding box center [1149, 410] width 43 height 43
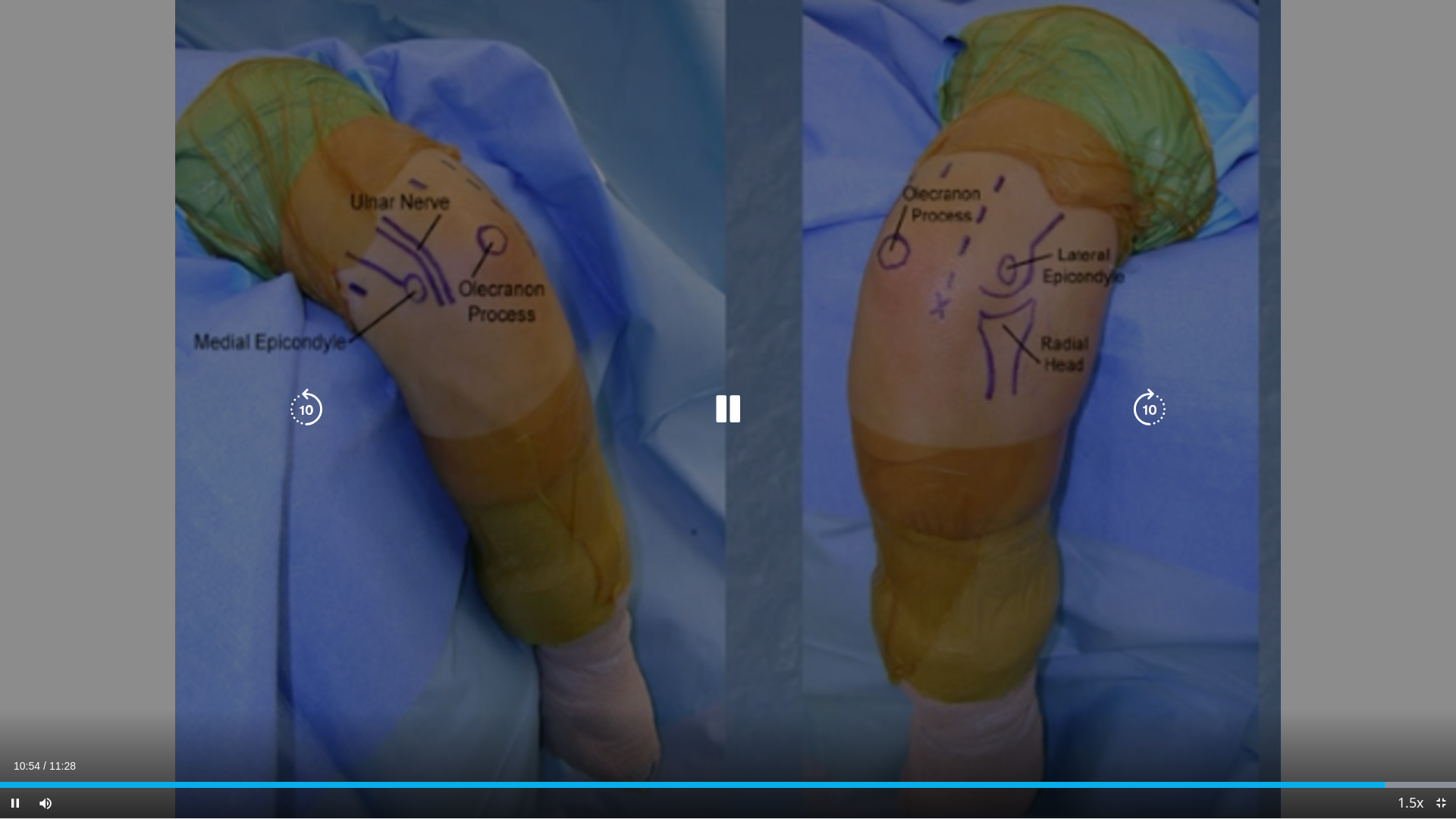
click at [1148, 407] on icon "Video Player" at bounding box center [1149, 410] width 43 height 43
